Goal: Transaction & Acquisition: Purchase product/service

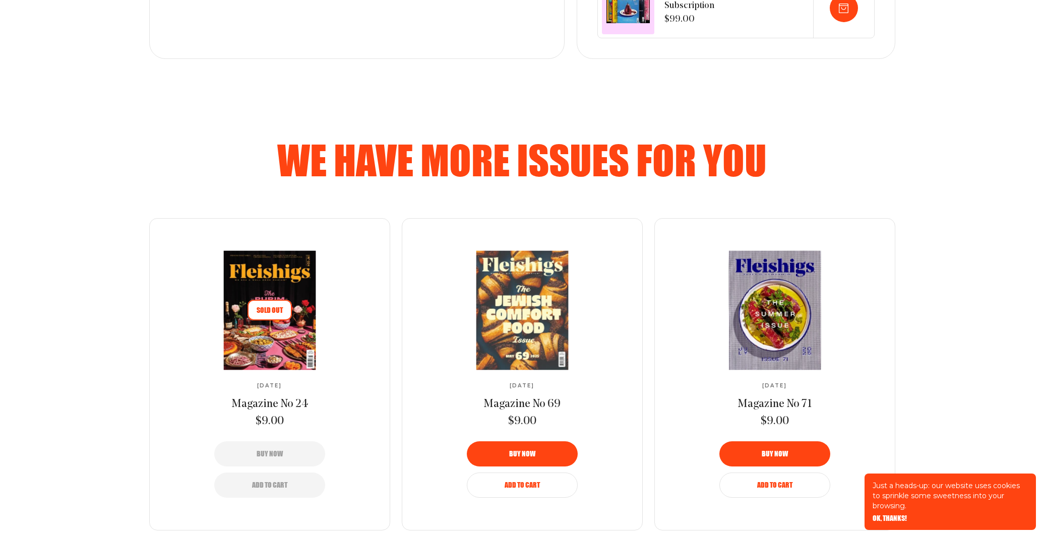
scroll to position [508, 0]
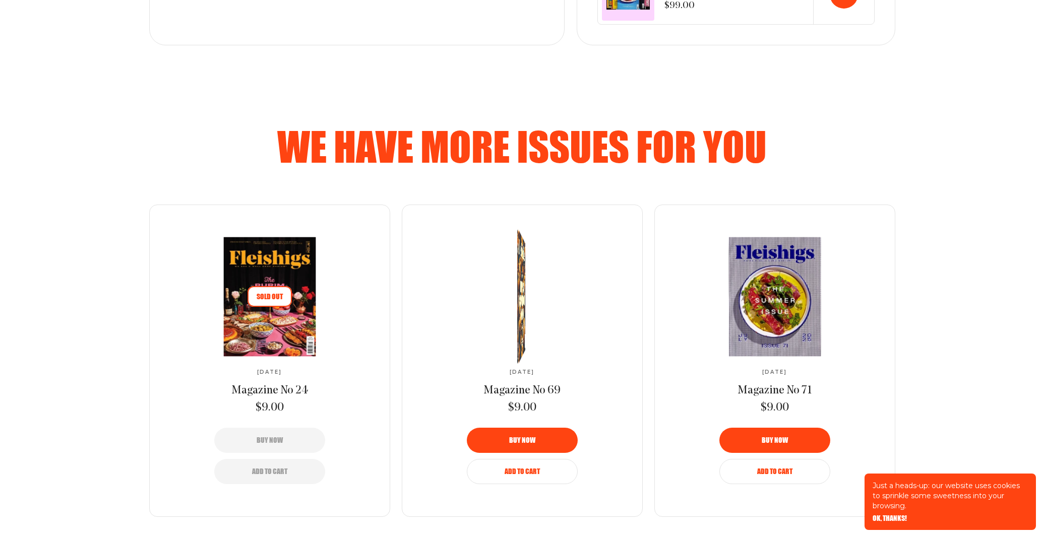
click at [527, 462] on button "Add to Cart" at bounding box center [522, 471] width 111 height 25
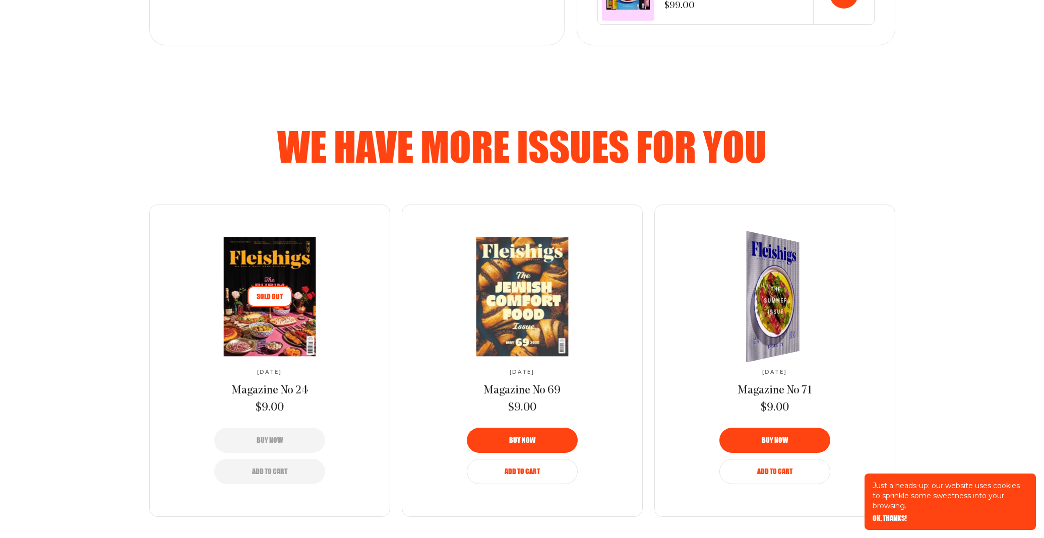
click at [779, 468] on span "Add to Cart" at bounding box center [774, 464] width 35 height 7
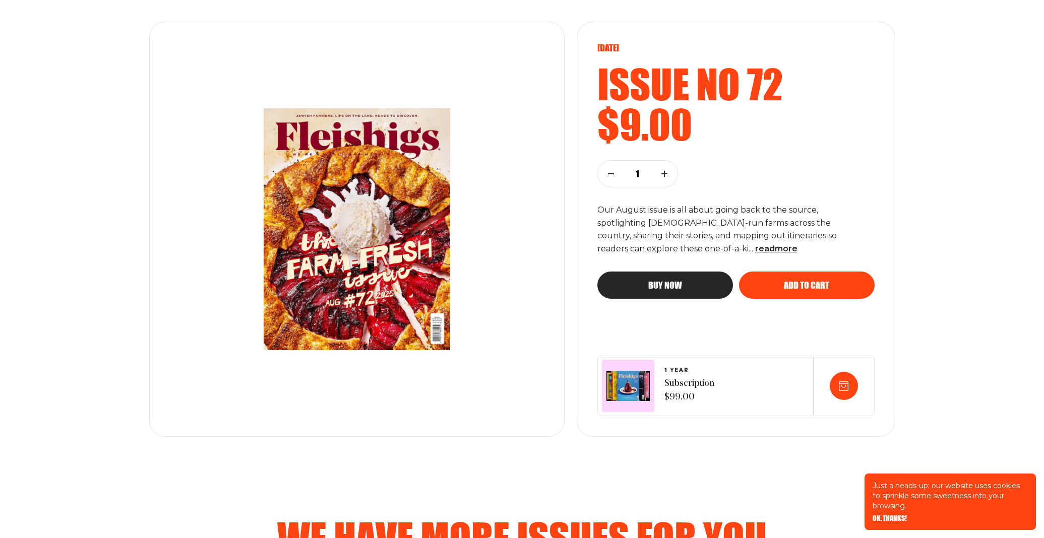
scroll to position [0, 0]
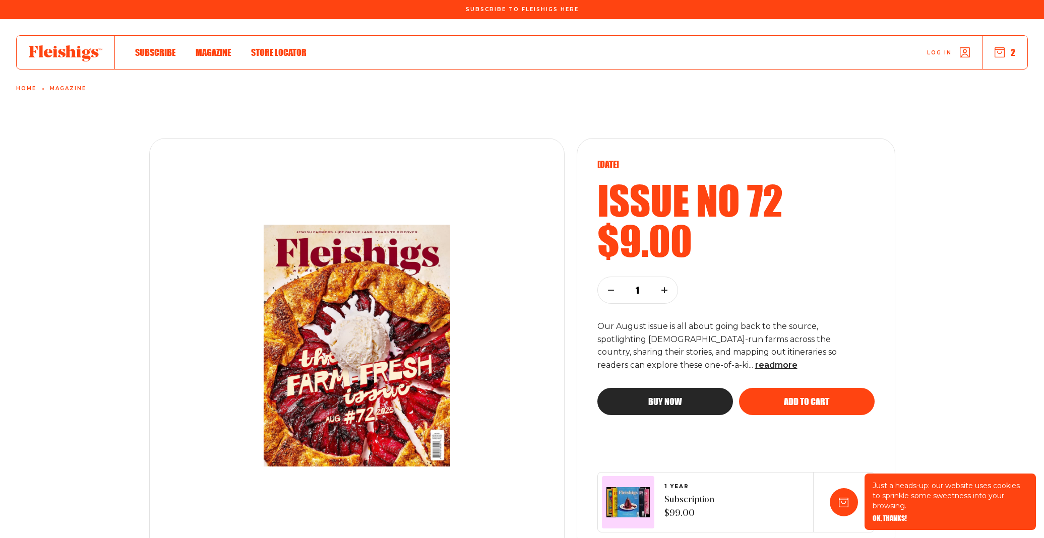
click at [285, 47] on span "Store locator" at bounding box center [278, 41] width 55 height 11
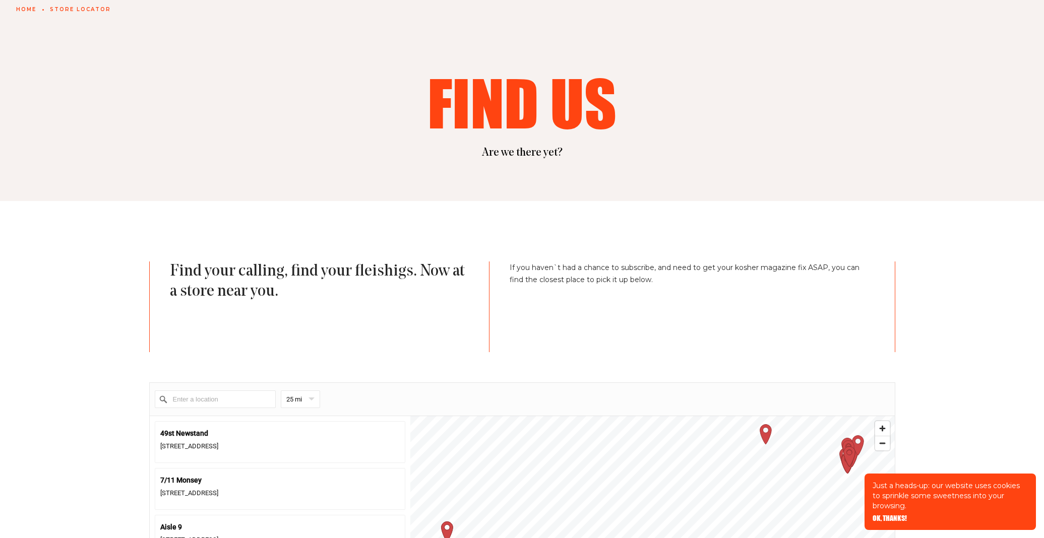
scroll to position [172, 0]
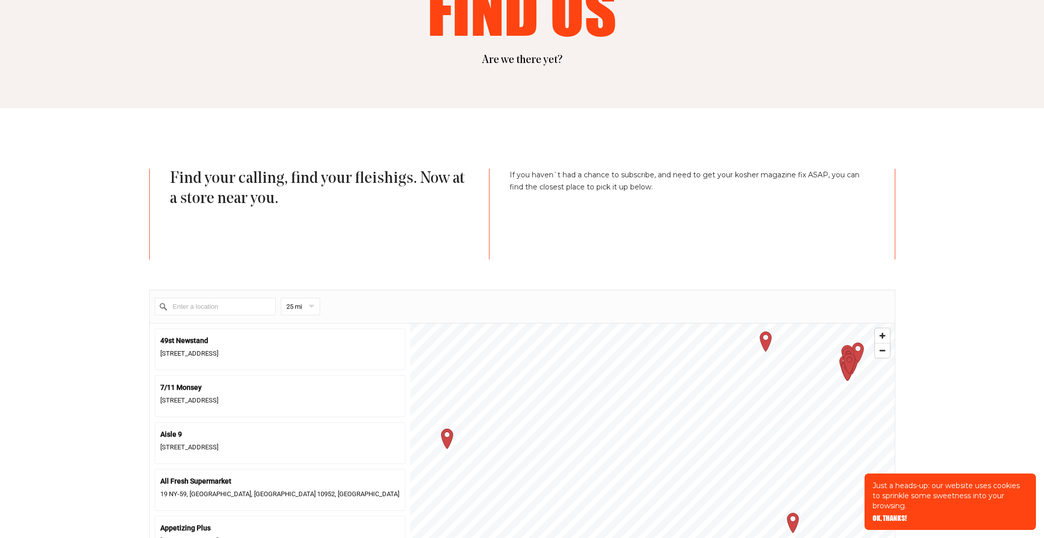
click at [210, 304] on input "Enter a location" at bounding box center [215, 307] width 121 height 18
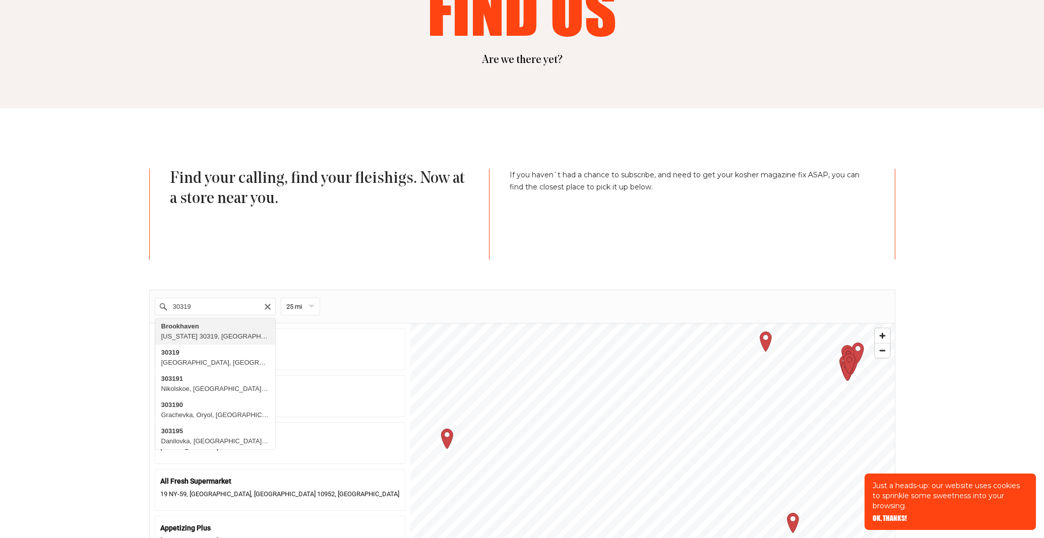
type input "Brookhaven, Georgia 30319, United States"
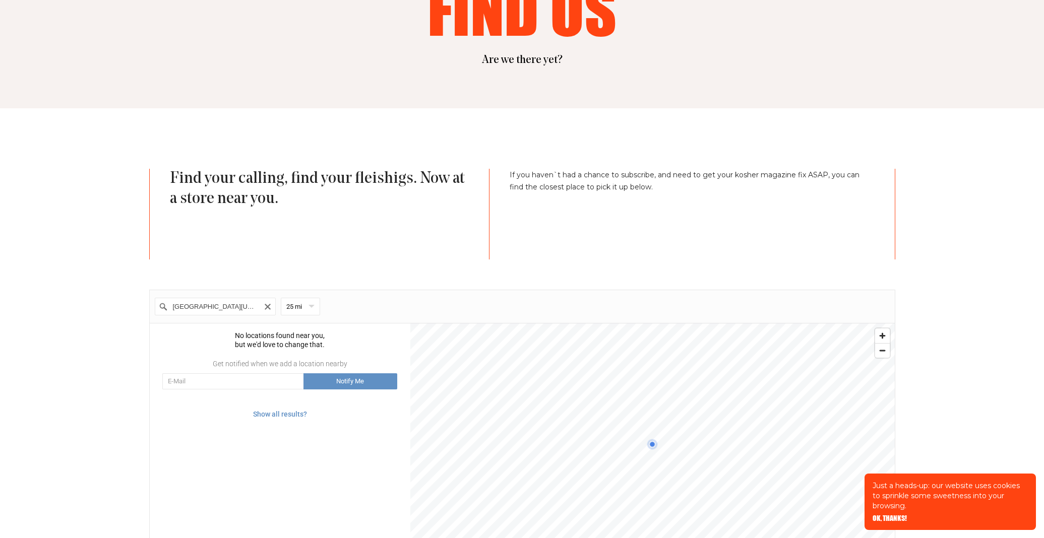
click at [273, 304] on input "Brookhaven, Georgia 30319, United States" at bounding box center [215, 307] width 121 height 18
click at [237, 307] on input "Brookhaven, Georgia 30319, United States" at bounding box center [215, 307] width 121 height 18
click at [264, 306] on icon "Clear" at bounding box center [268, 307] width 8 height 8
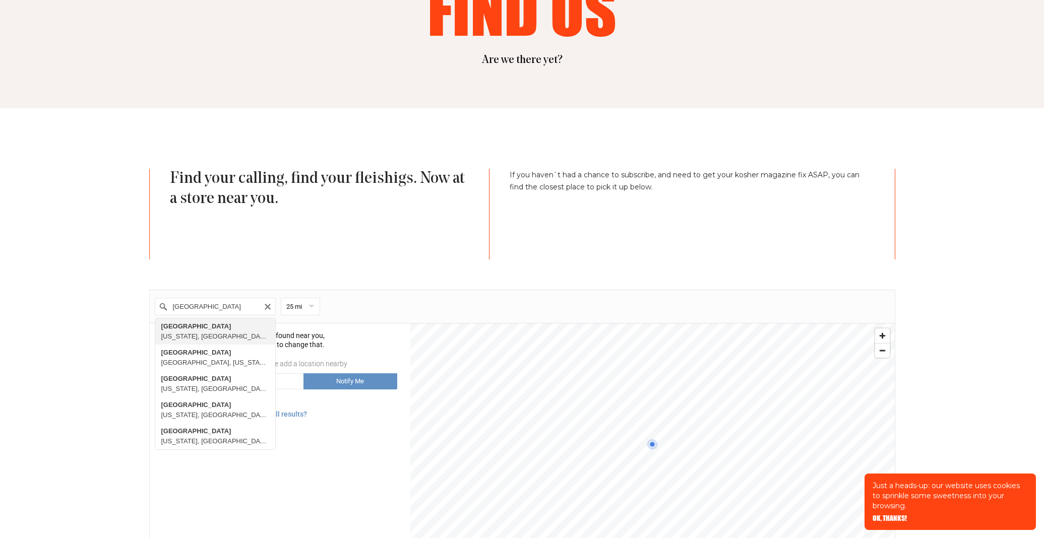
type input "Atlanta, Georgia, United States"
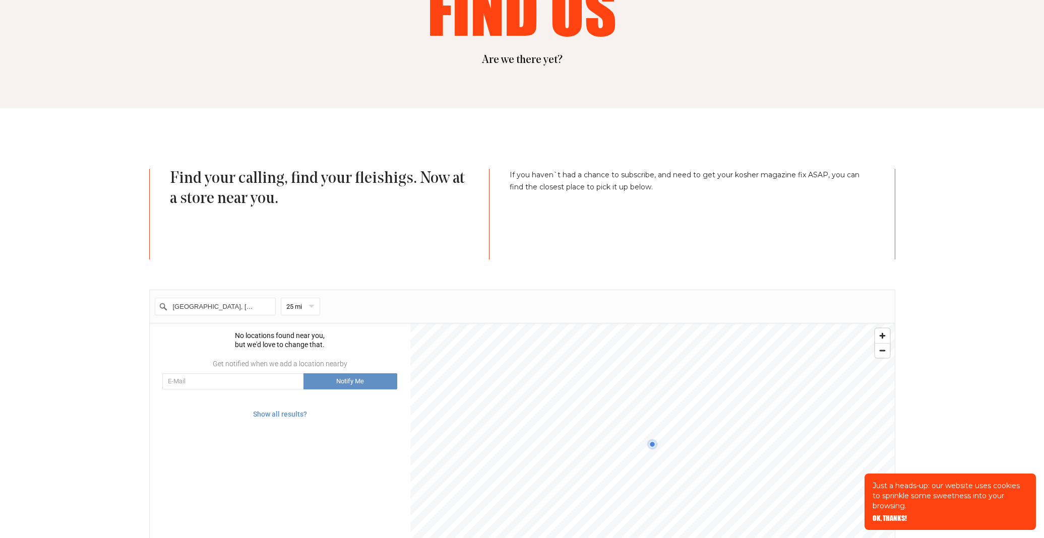
click at [199, 342] on div "No locations found near you, but we'd love to change that." at bounding box center [280, 340] width 261 height 18
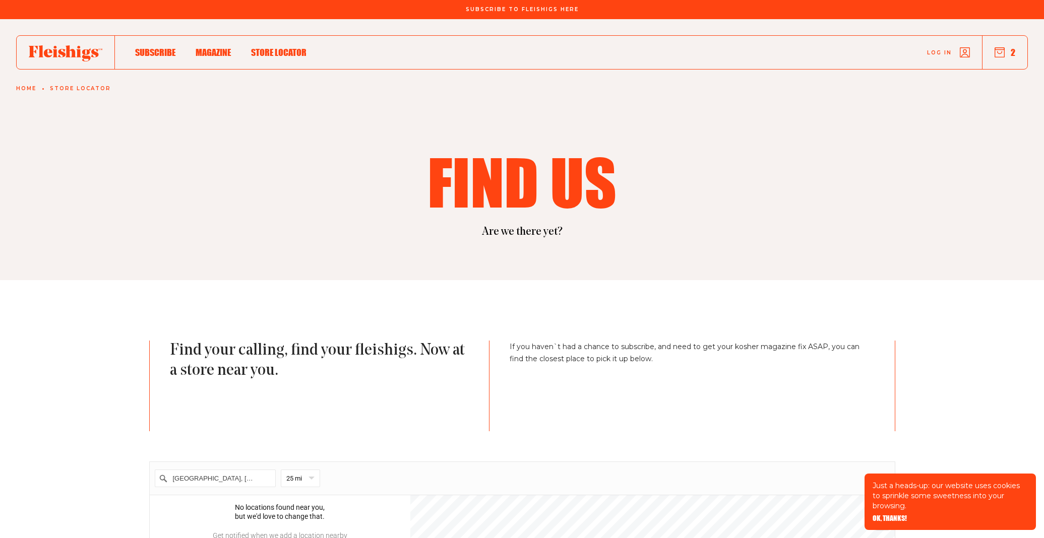
click at [202, 47] on span "Magazine" at bounding box center [213, 41] width 35 height 11
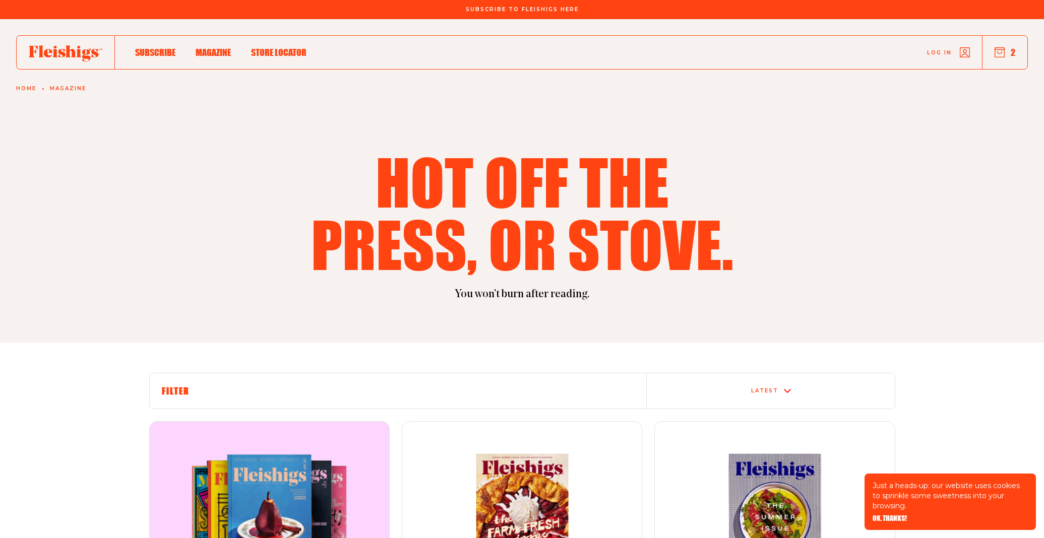
click at [1004, 55] on use "button" at bounding box center [1000, 53] width 10 height 10
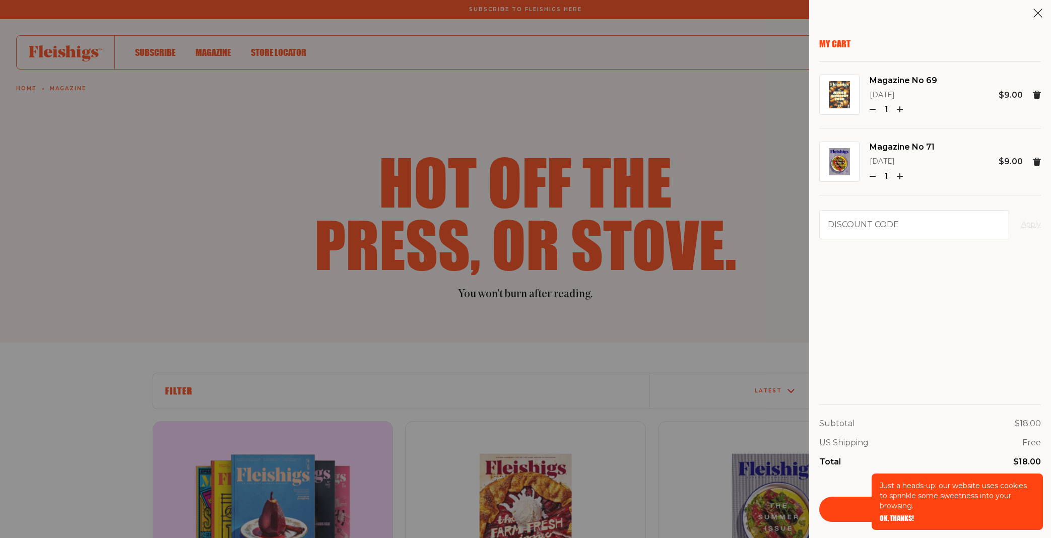
click at [1037, 9] on icon at bounding box center [1038, 13] width 10 height 10
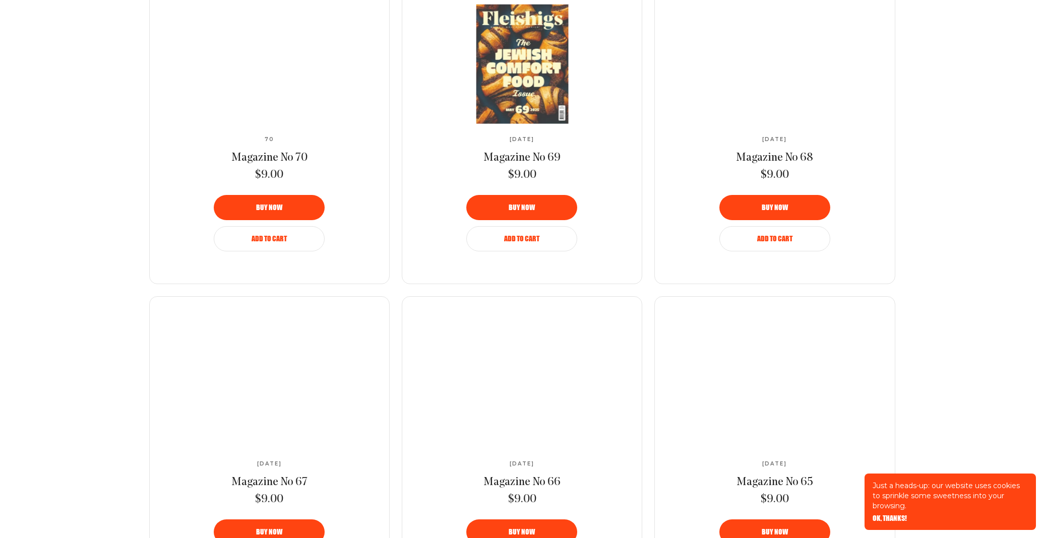
scroll to position [939, 0]
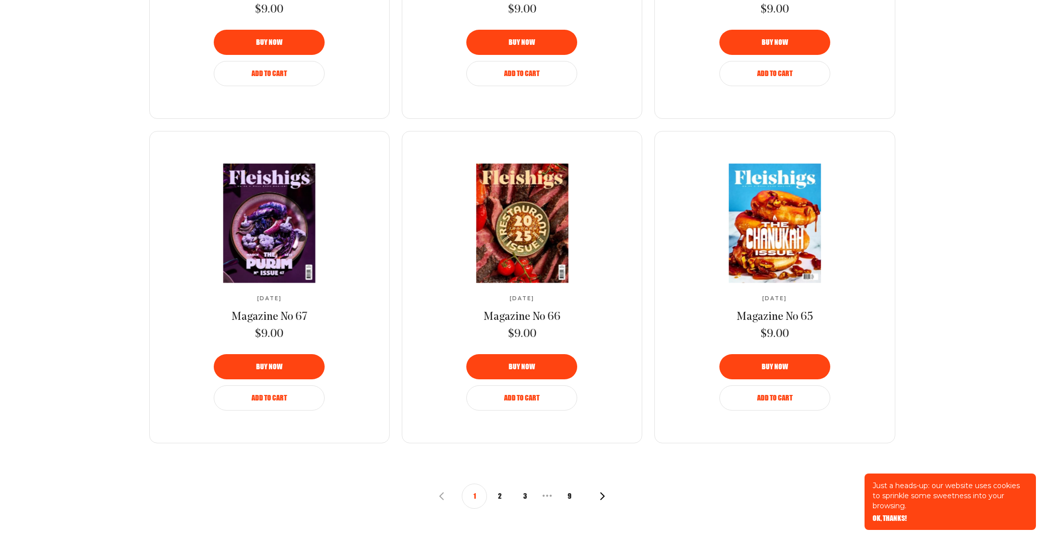
click at [499, 491] on button "2" at bounding box center [499, 496] width 25 height 25
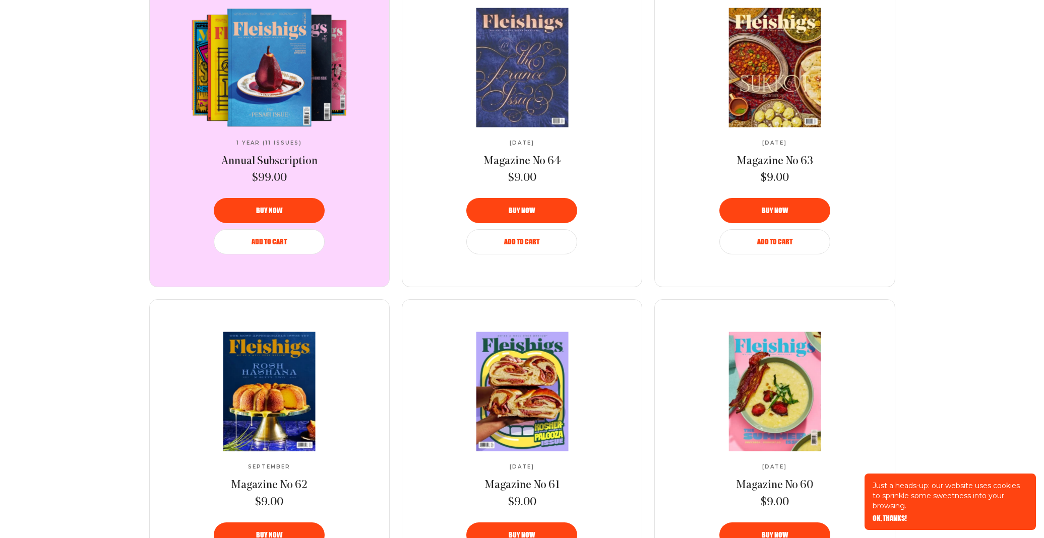
scroll to position [529, 0]
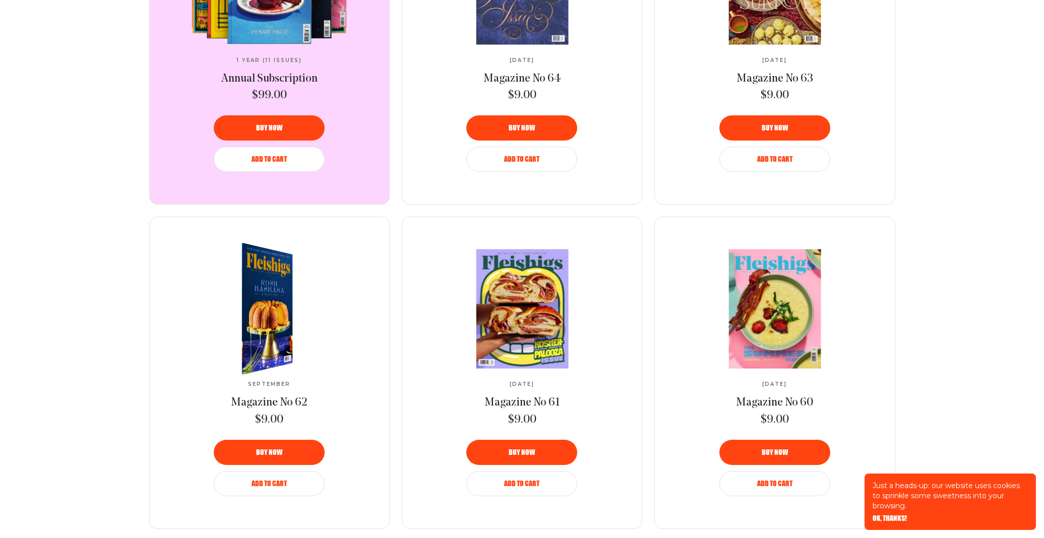
click at [275, 479] on span "Add to Cart" at bounding box center [269, 476] width 35 height 7
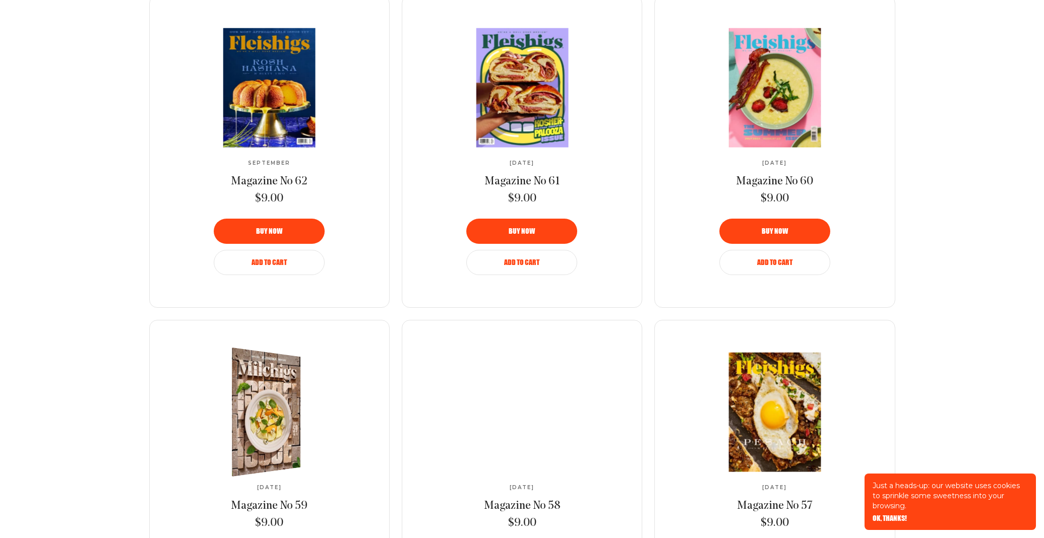
scroll to position [927, 0]
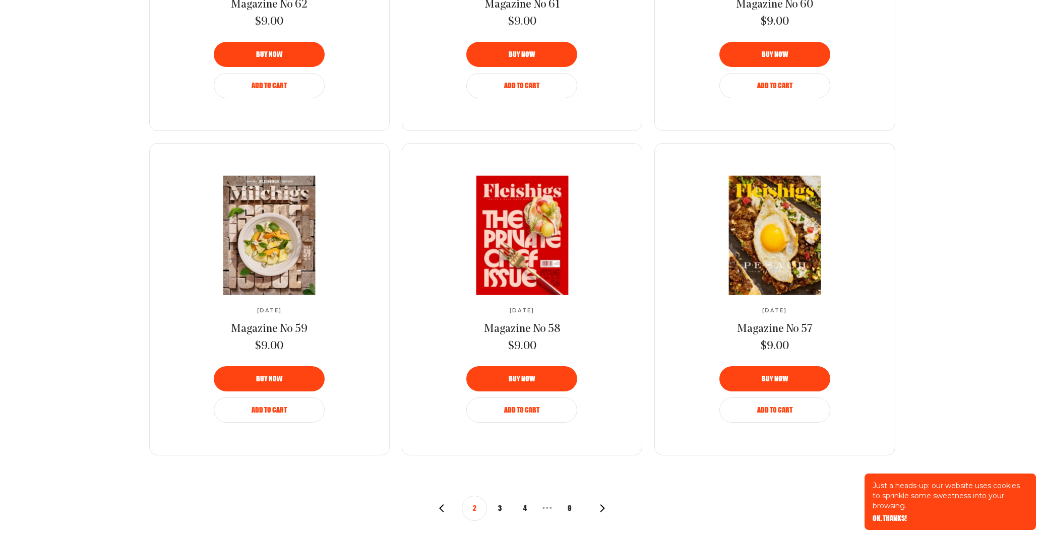
click at [500, 504] on button "3" at bounding box center [499, 508] width 25 height 25
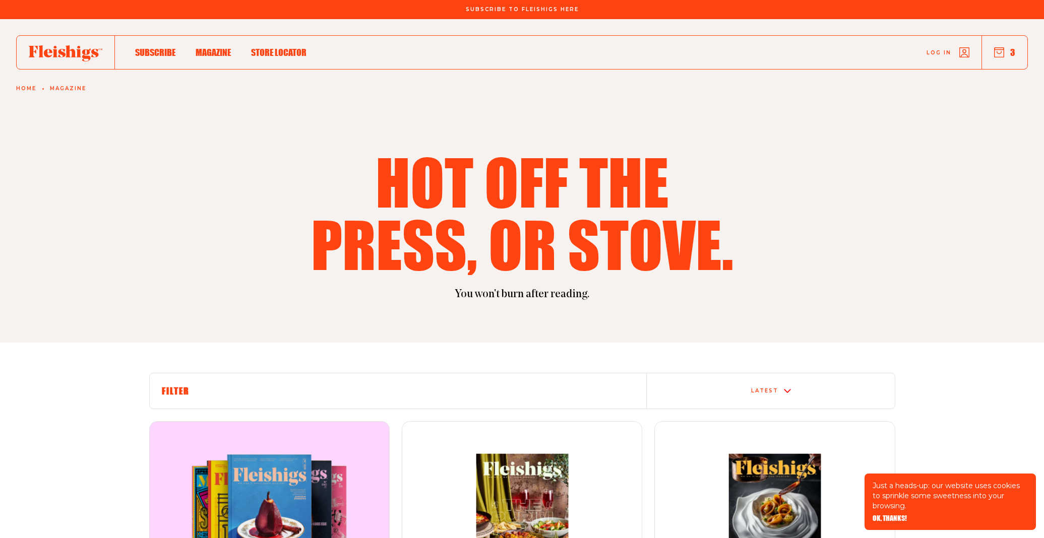
click at [1003, 49] on icon "button" at bounding box center [999, 52] width 10 height 10
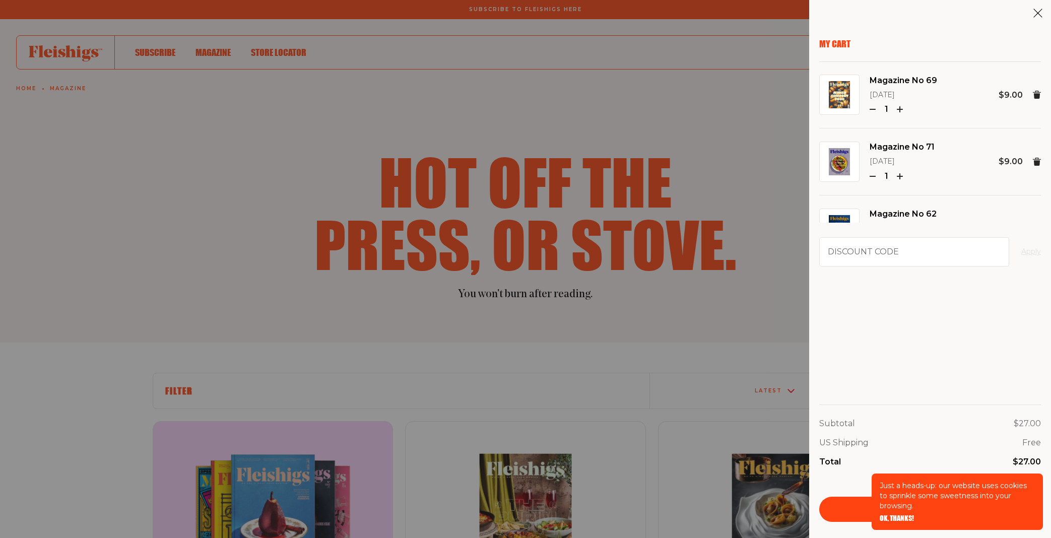
click at [904, 515] on span "OK, THANKS!" at bounding box center [897, 511] width 34 height 7
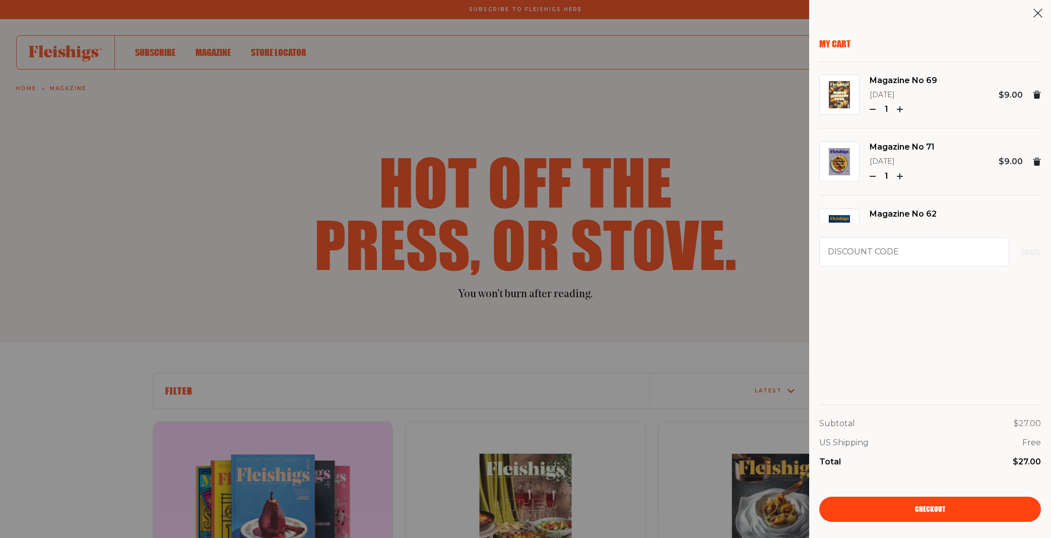
click at [954, 508] on link "Checkout" at bounding box center [931, 509] width 222 height 25
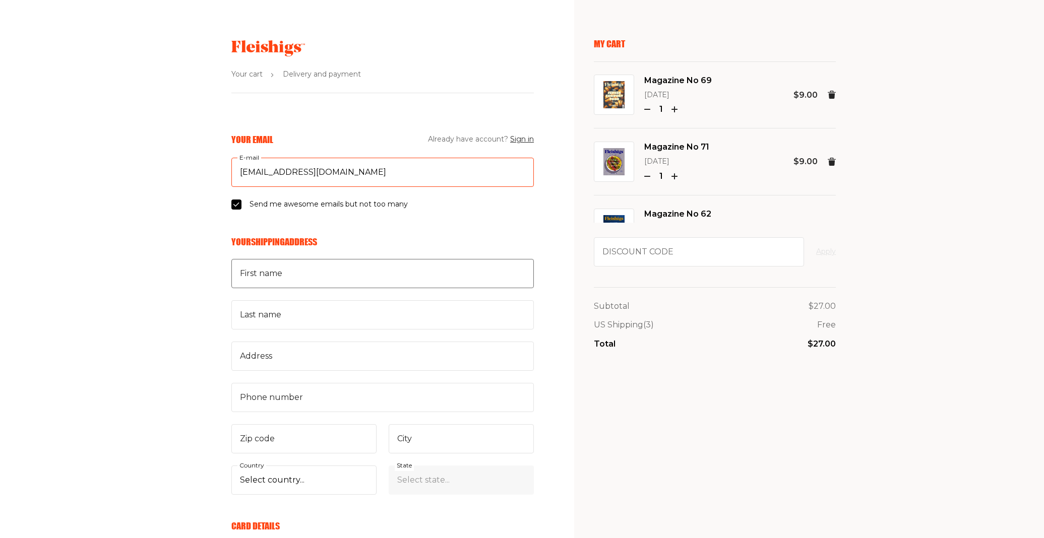
type input "[EMAIL_ADDRESS][DOMAIN_NAME]"
type input "[PERSON_NAME]"
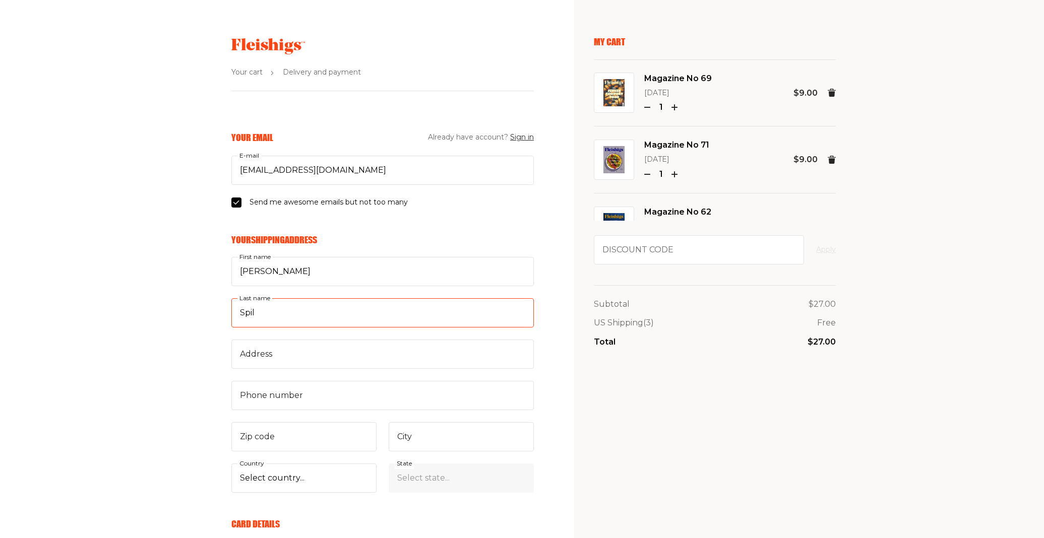
scroll to position [60, 0]
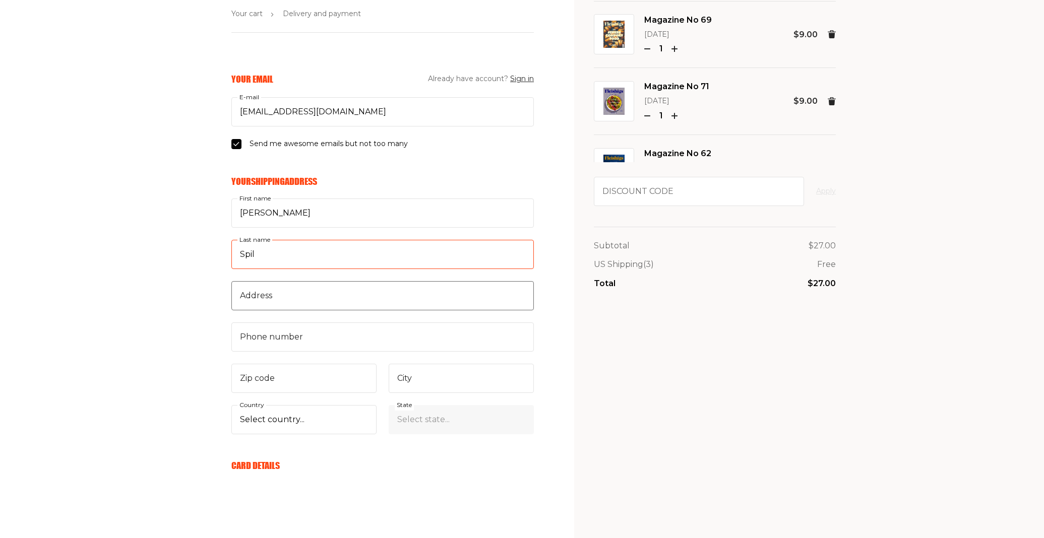
type input "Spil"
type input "[STREET_ADDRESS]"
click at [359, 333] on input "Phone number" at bounding box center [382, 337] width 302 height 29
type input "404"
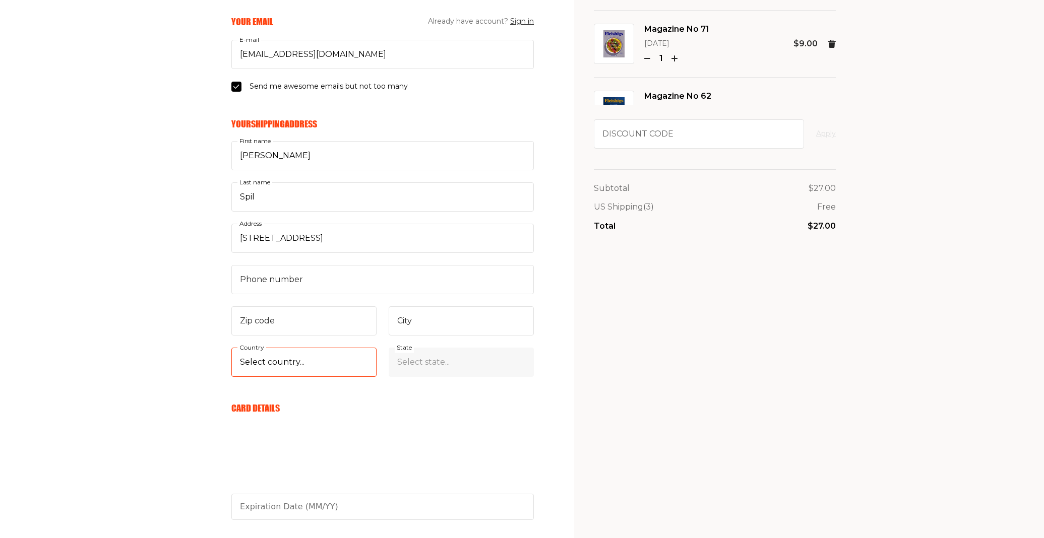
select select "US"
select select "[US_STATE]"
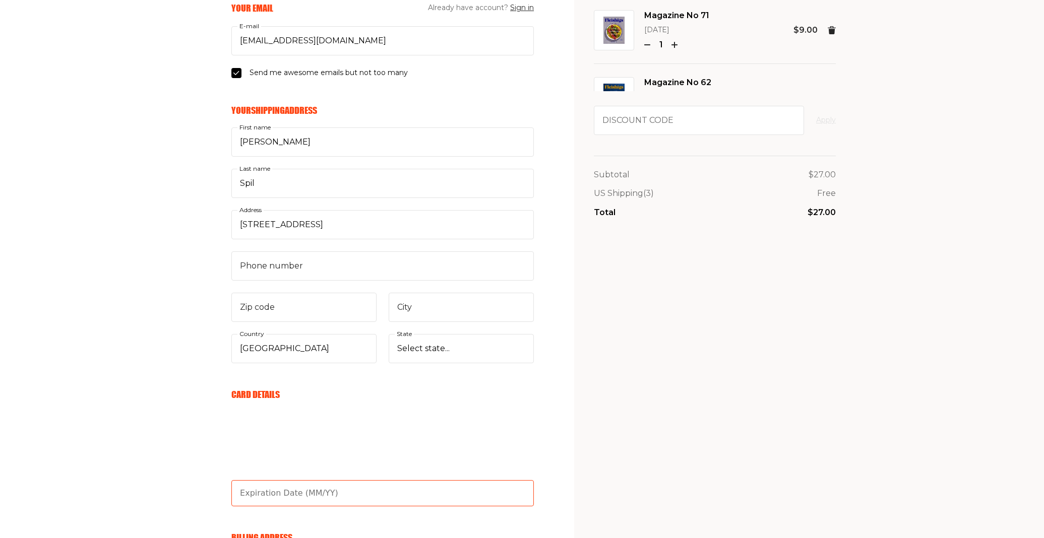
click at [303, 498] on input "text" at bounding box center [382, 493] width 302 height 26
type input "08/27"
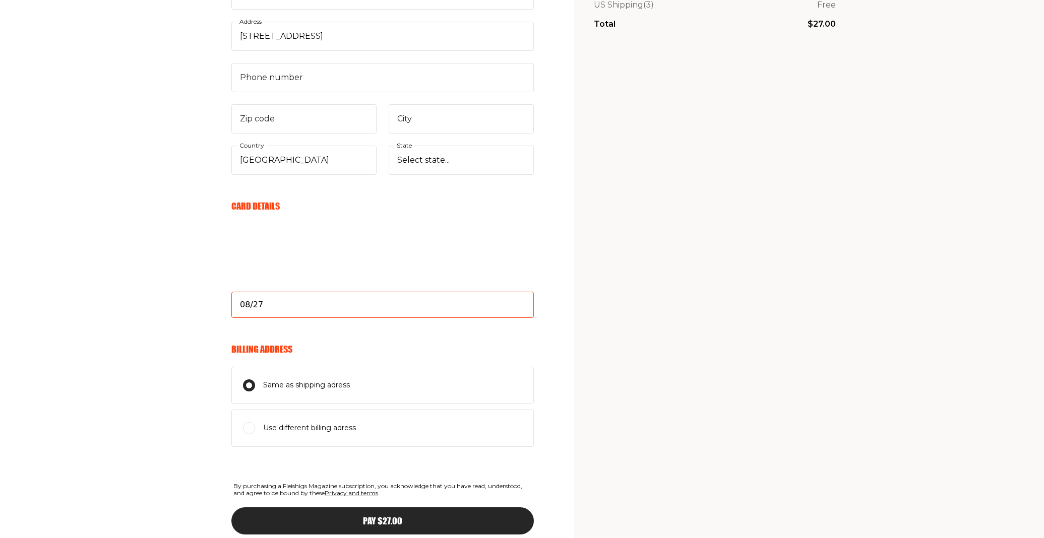
scroll to position [376, 0]
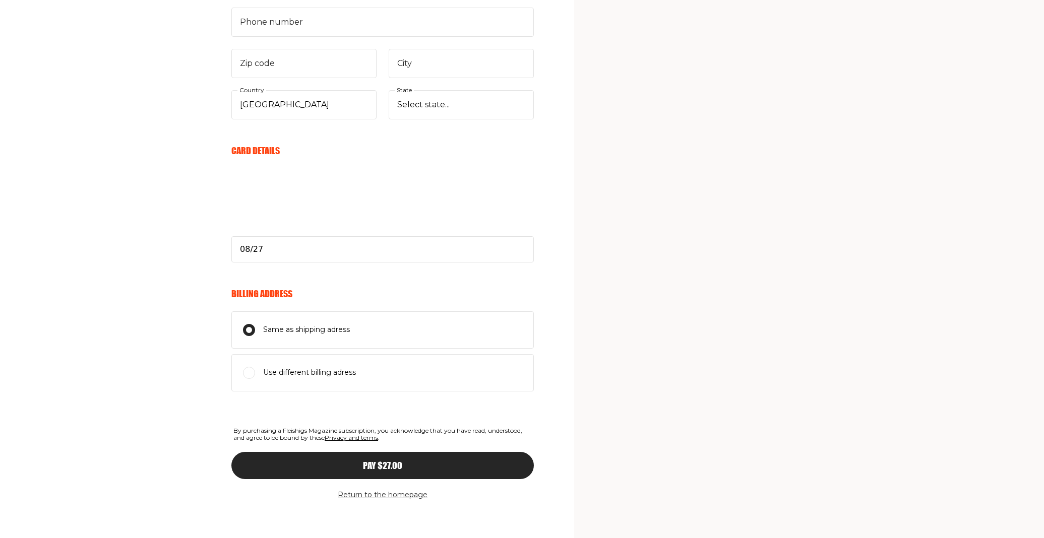
click at [392, 461] on span "Pay $27.00" at bounding box center [382, 456] width 39 height 9
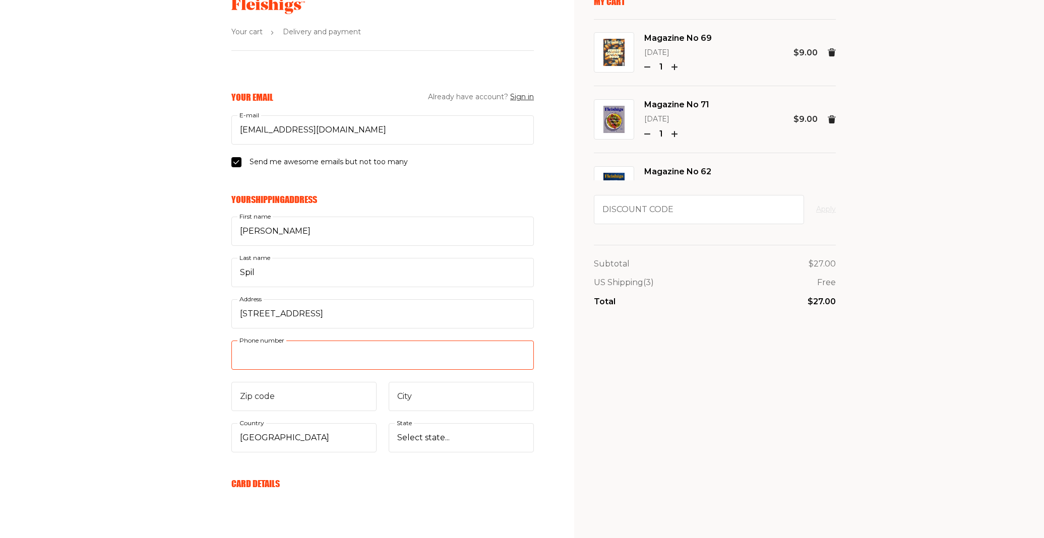
click at [313, 353] on input "Phone number" at bounding box center [382, 355] width 302 height 29
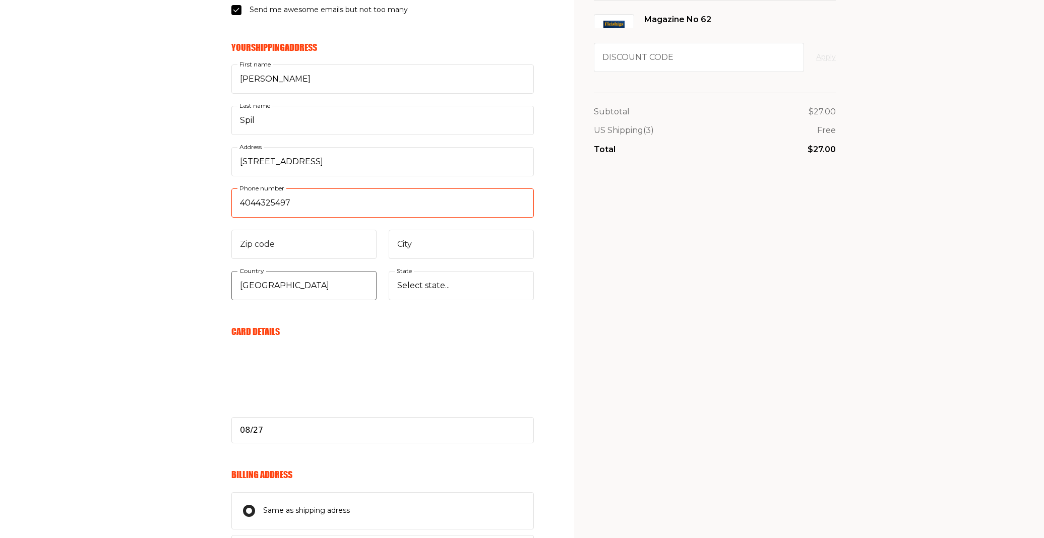
scroll to position [375, 0]
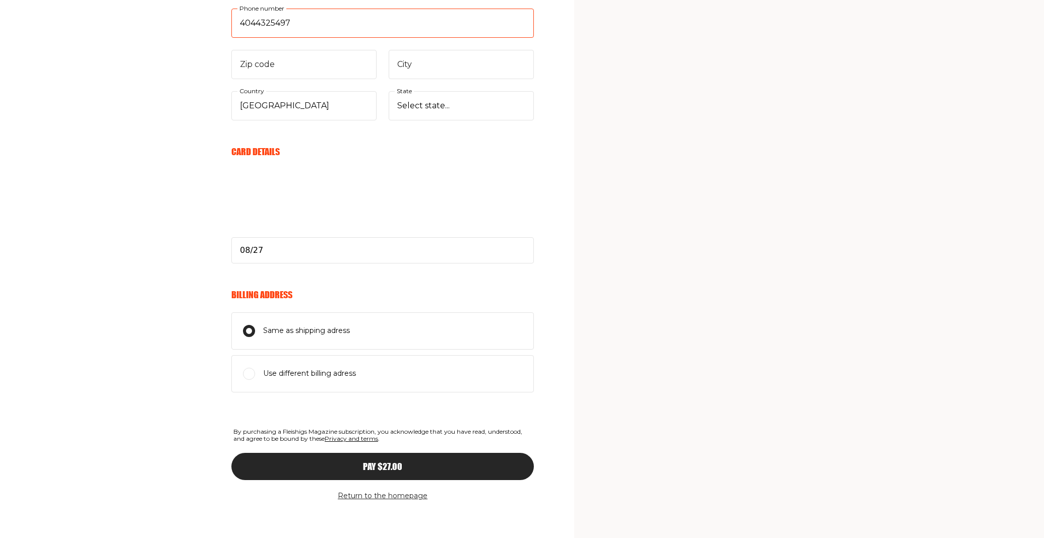
type input "4044325497"
click at [380, 462] on span "Pay $27.00" at bounding box center [382, 457] width 39 height 9
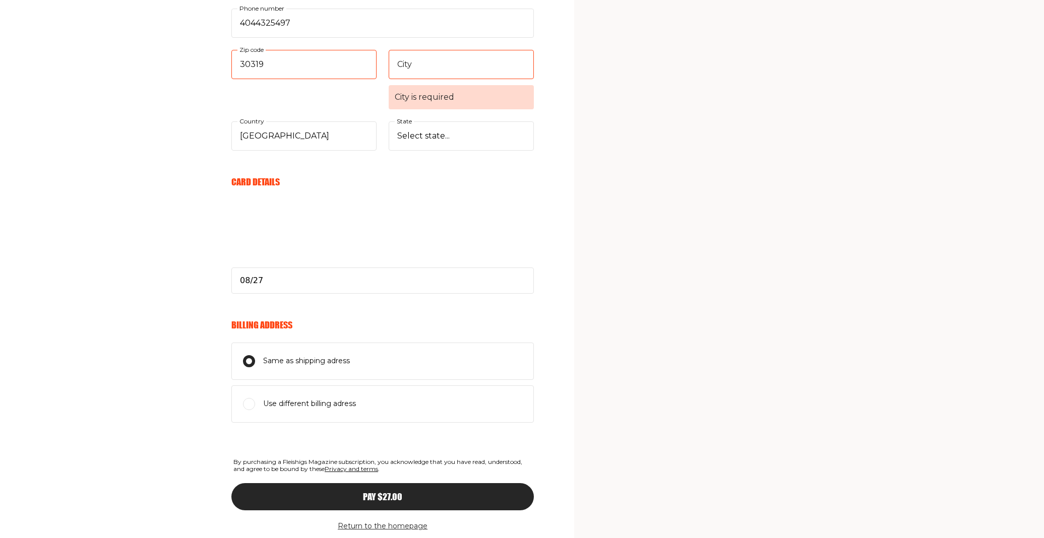
type input "30319"
click at [463, 67] on input "[GEOGRAPHIC_DATA] is required" at bounding box center [461, 64] width 145 height 29
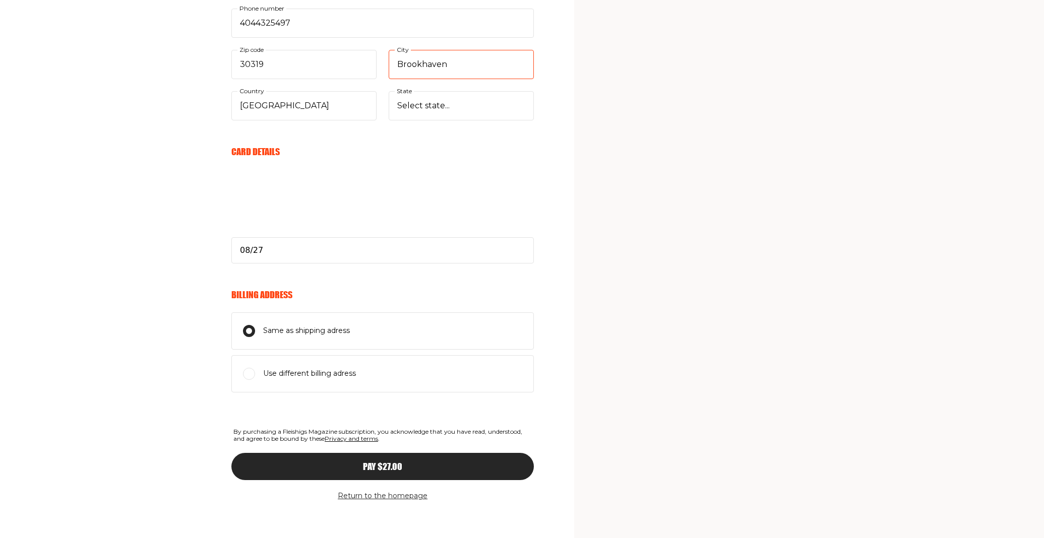
type input "Brookhaven"
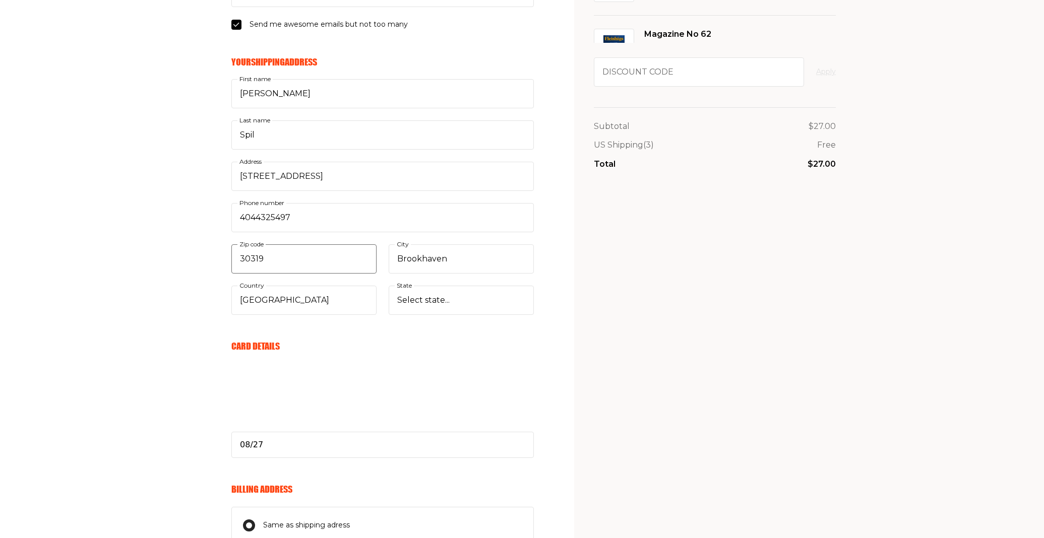
scroll to position [376, 0]
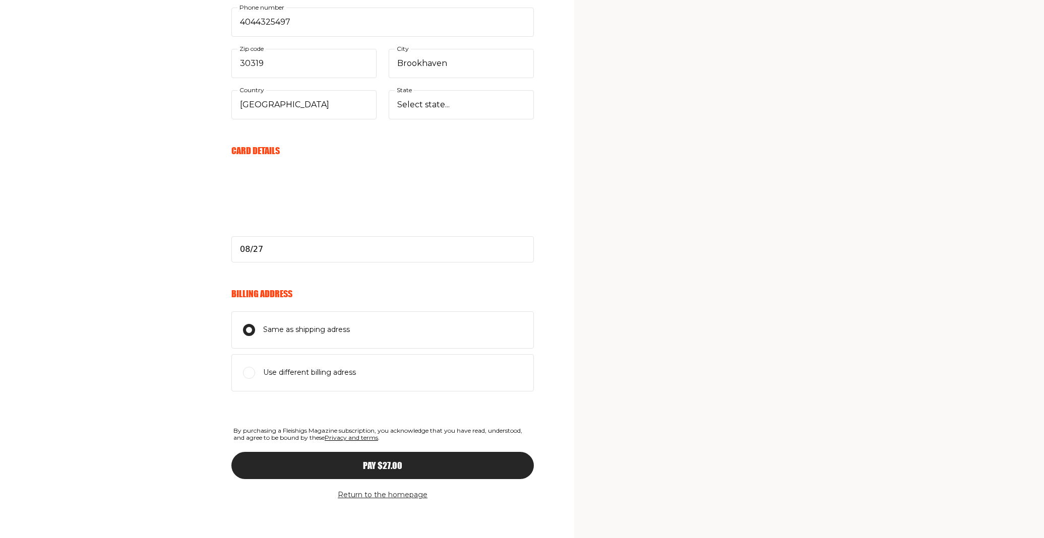
click at [396, 461] on span "Pay $27.00" at bounding box center [382, 456] width 39 height 9
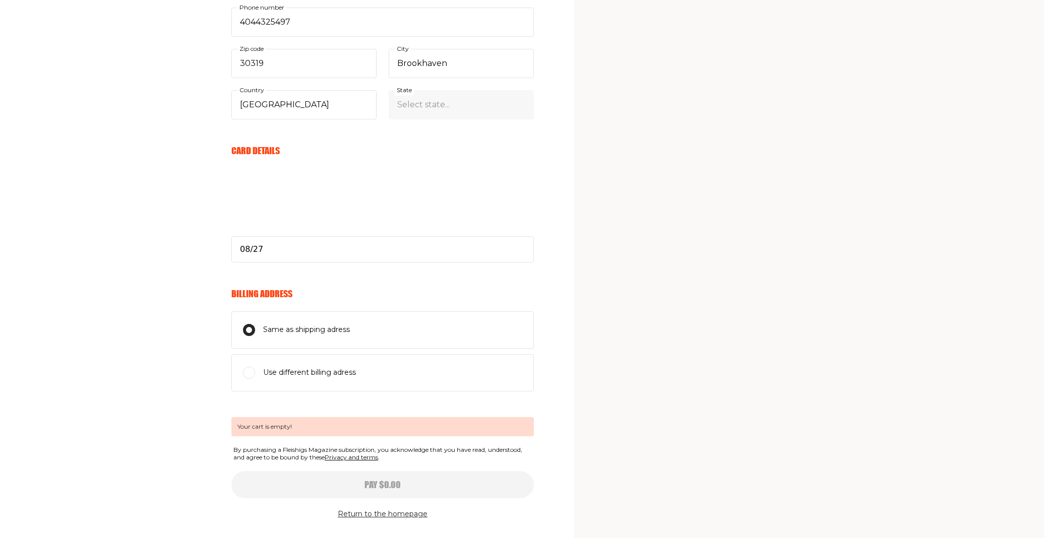
select select
type input "08/27"
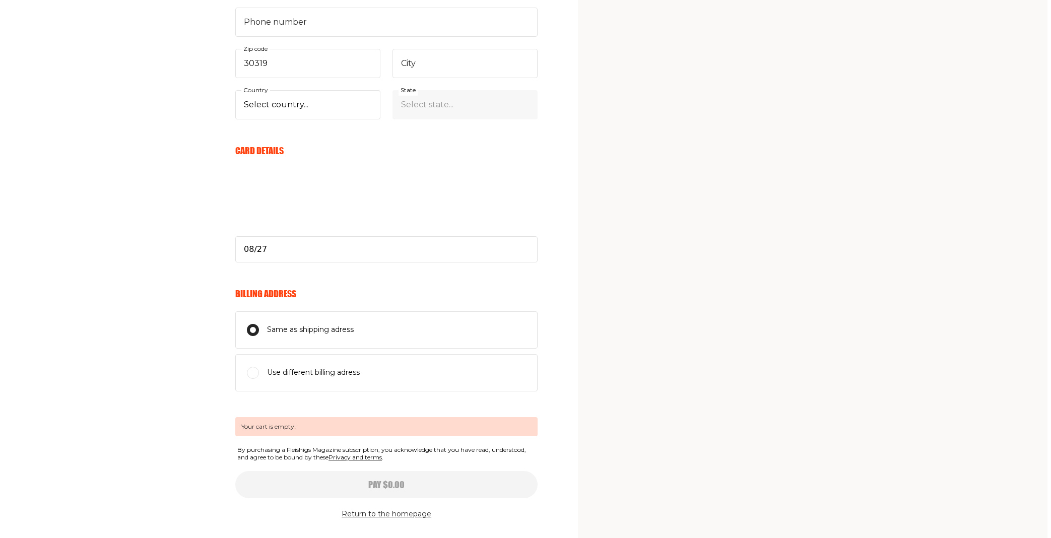
scroll to position [0, 0]
